Goal: Find specific fact

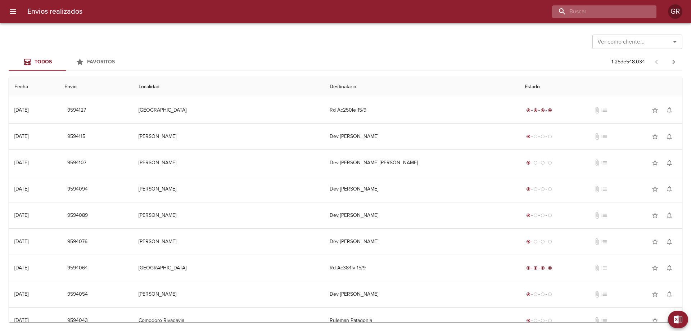
click at [622, 7] on input "buscar" at bounding box center [598, 11] width 92 height 13
paste input "9587322"
type input "9587322"
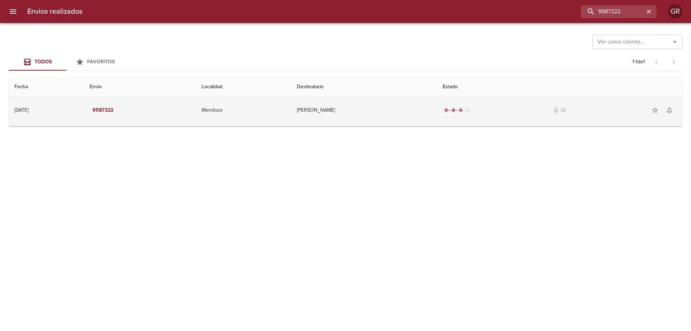
drag, startPoint x: 281, startPoint y: 101, endPoint x: 296, endPoint y: 102, distance: 14.4
click at [283, 101] on td "Mendoza" at bounding box center [243, 110] width 95 height 26
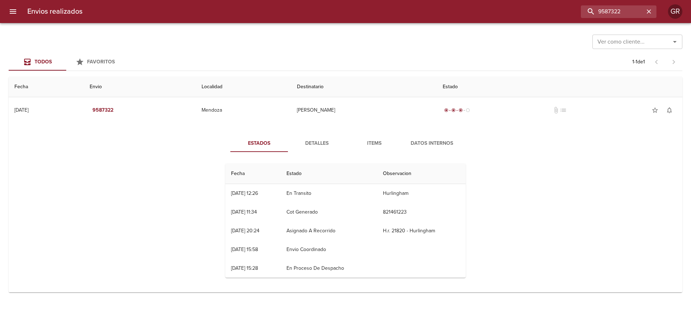
click at [321, 142] on span "Detalles" at bounding box center [316, 143] width 49 height 9
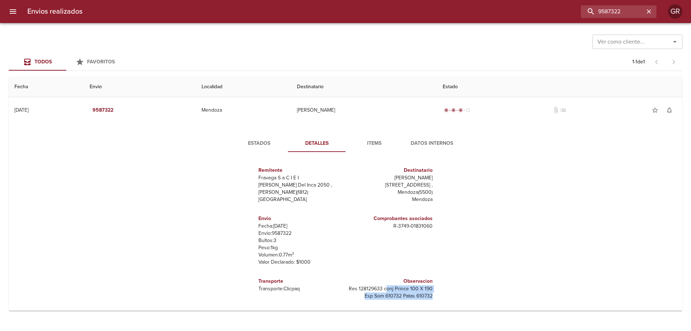
scroll to position [4, 0]
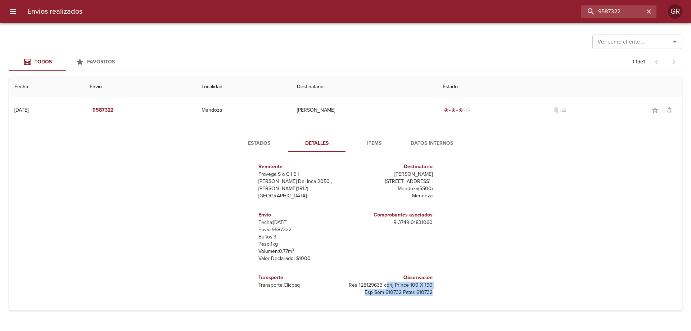
drag, startPoint x: 384, startPoint y: 288, endPoint x: 438, endPoint y: 301, distance: 55.5
click at [438, 301] on div "Remitente Fravega S a C I E I [PERSON_NAME] Del Inca 2050 , [PERSON_NAME] ( 181…" at bounding box center [346, 230] width 246 height 144
copy p "onj Prince 100 X 190 Esp Som 610732 Patas 610732"
drag, startPoint x: 382, startPoint y: 283, endPoint x: 435, endPoint y: 293, distance: 53.2
click at [434, 293] on div "Remitente Fravega S a C I E I [PERSON_NAME] Del Inca 2050 , [PERSON_NAME] ( 181…" at bounding box center [346, 230] width 246 height 144
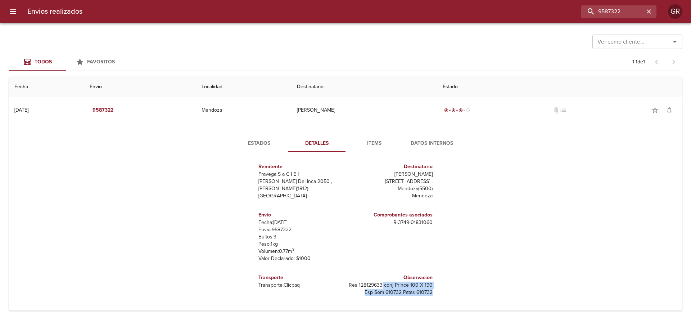
copy p "conj Prince 100 X 190 Esp Som 610732 Patas 610732"
